Goal: Task Accomplishment & Management: Complete application form

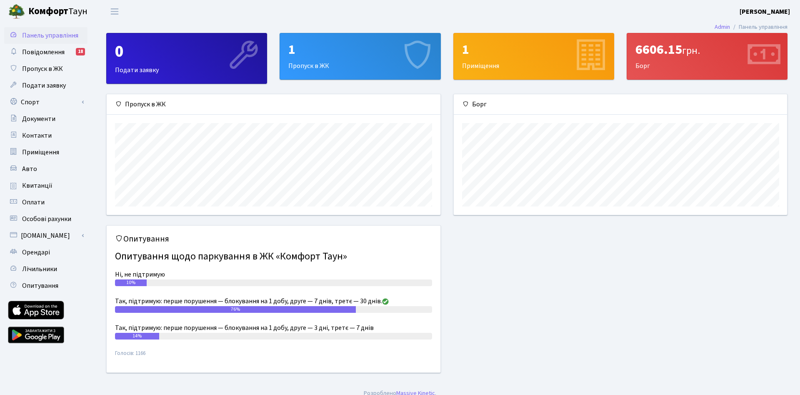
scroll to position [120, 334]
click at [50, 69] on span "Пропуск в ЖК" at bounding box center [42, 68] width 41 height 9
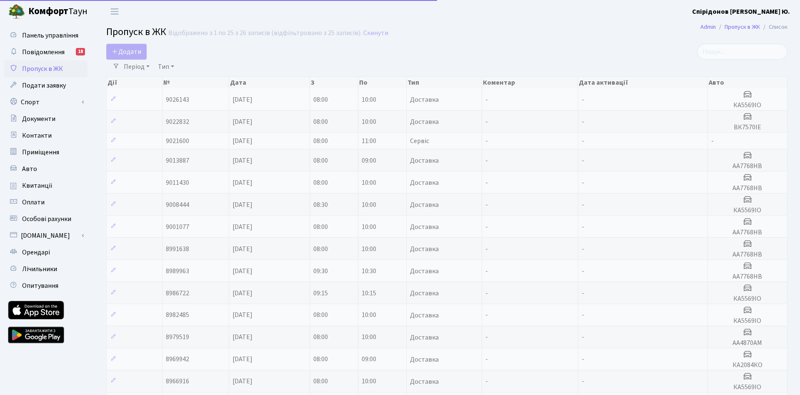
select select "25"
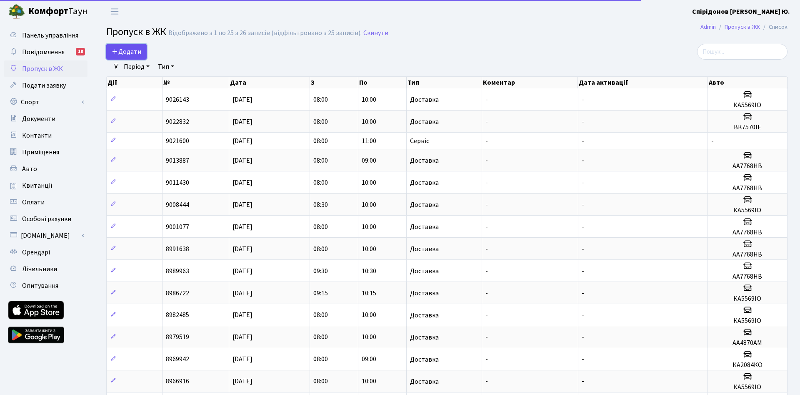
click at [126, 53] on span "Додати" at bounding box center [127, 51] width 30 height 9
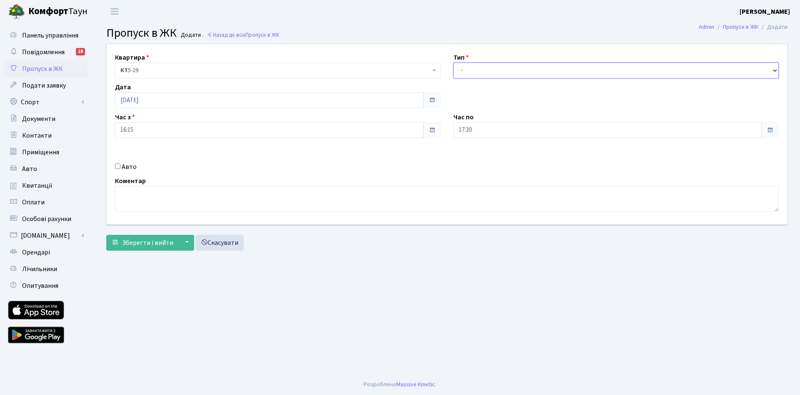
select select "1"
click option "Доставка" at bounding box center [0, 0] width 0 height 0
click at [159, 100] on input "[DATE]" at bounding box center [269, 100] width 309 height 16
click at [151, 200] on td "1" at bounding box center [148, 204] width 13 height 13
type input "[DATE]"
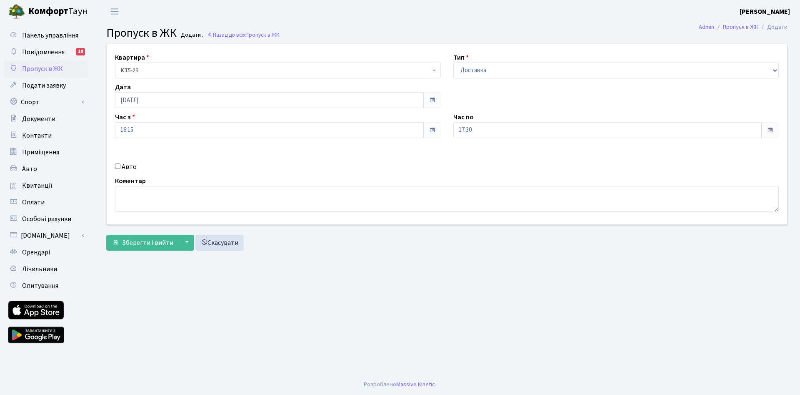
drag, startPoint x: 119, startPoint y: 167, endPoint x: 128, endPoint y: 175, distance: 11.5
click at [120, 167] on input "Авто" at bounding box center [117, 165] width 5 height 5
checkbox input "true"
paste input "Ка5569іо"
type input "Ка5569іо"
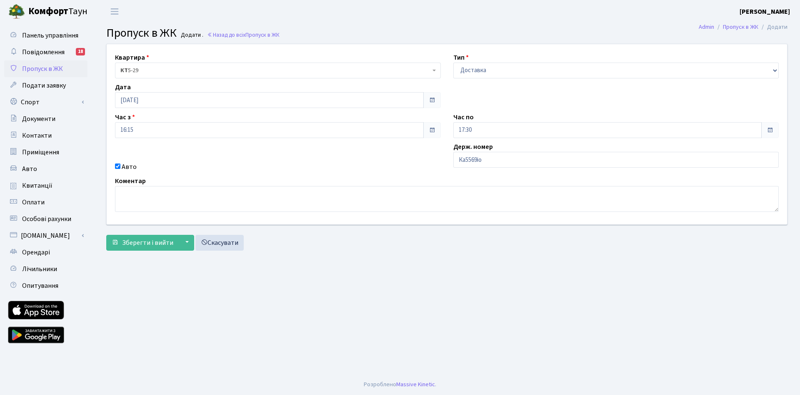
click at [312, 158] on div "Квартира <b>КТ</b>&nbsp;&nbsp;&nbsp;&nbsp;5-29 КТ 5-29 Тип - Доставка Таксі Гос…" at bounding box center [446, 134] width 693 height 180
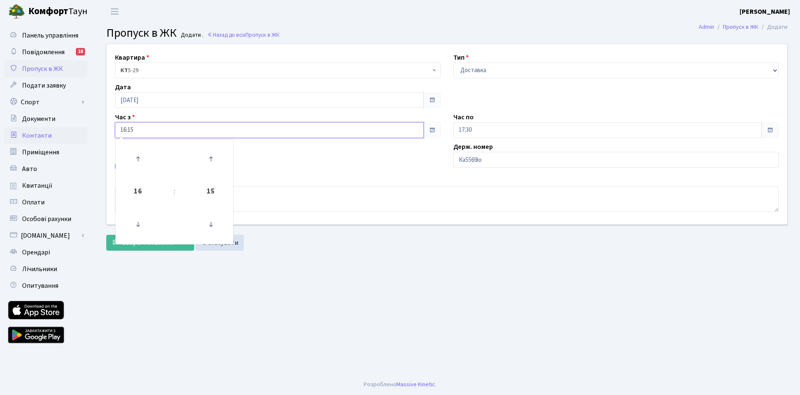
drag, startPoint x: 173, startPoint y: 133, endPoint x: 52, endPoint y: 133, distance: 121.3
click at [115, 133] on input "16:15" at bounding box center [269, 130] width 309 height 16
type input "08:00"
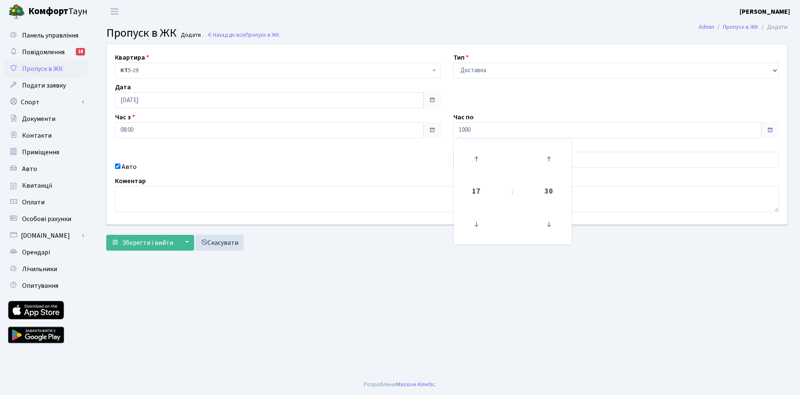
type input "10:00"
click at [323, 179] on div "Коментар" at bounding box center [447, 194] width 676 height 36
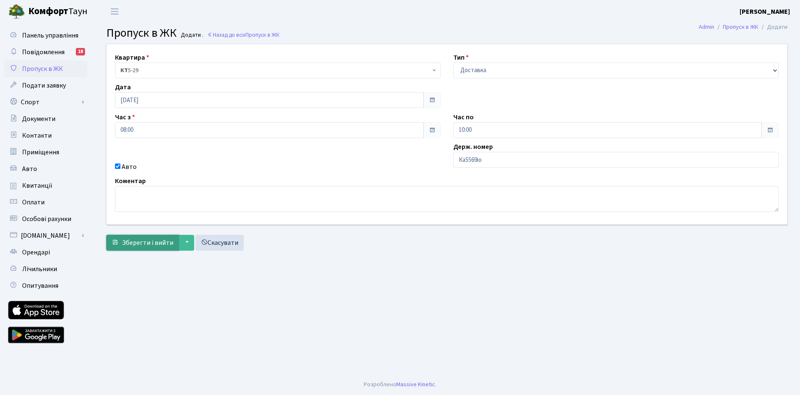
drag, startPoint x: 146, startPoint y: 240, endPoint x: 246, endPoint y: 224, distance: 101.6
click at [146, 239] on span "Зберегти і вийти" at bounding box center [147, 242] width 51 height 9
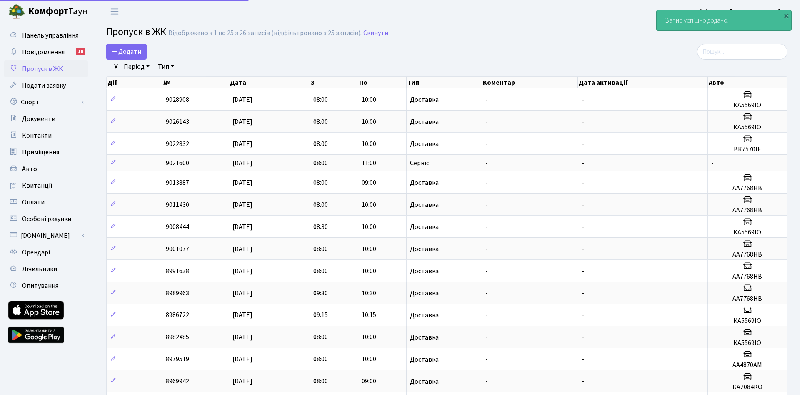
select select "25"
